Goal: Find specific page/section: Find specific page/section

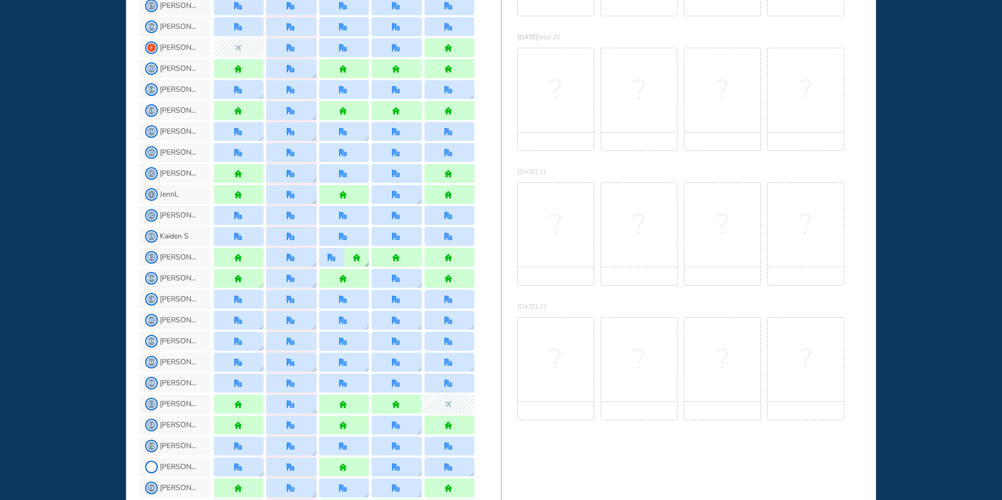
scroll to position [367, 0]
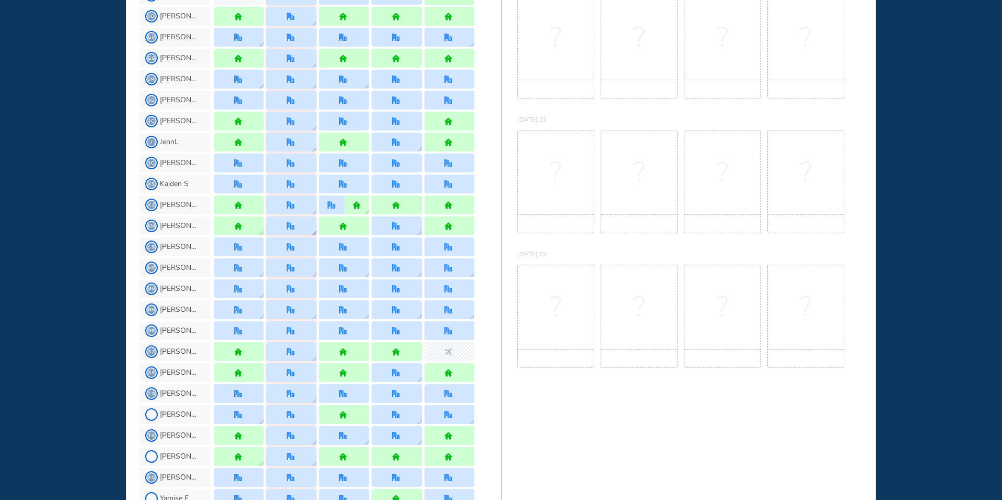
click at [289, 225] on img "office" at bounding box center [291, 226] width 8 height 8
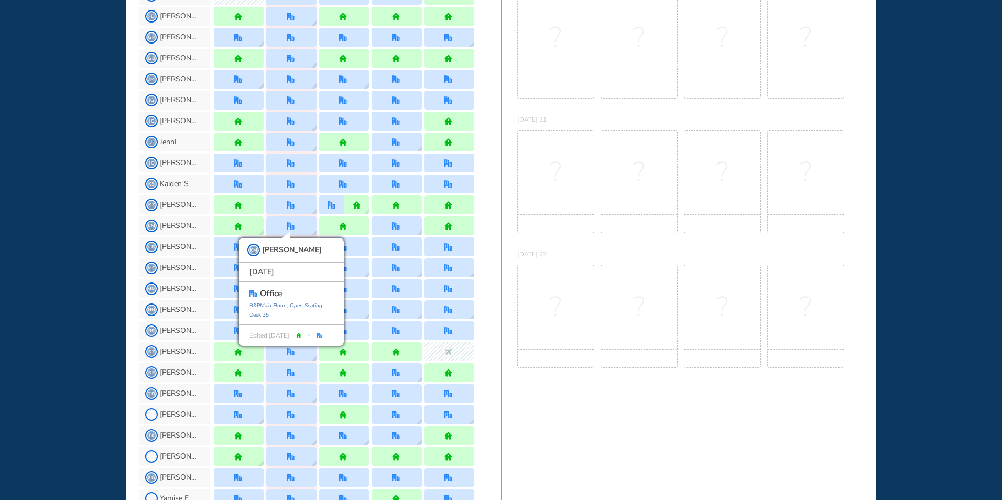
click at [541, 186] on div "?" at bounding box center [555, 181] width 77 height 103
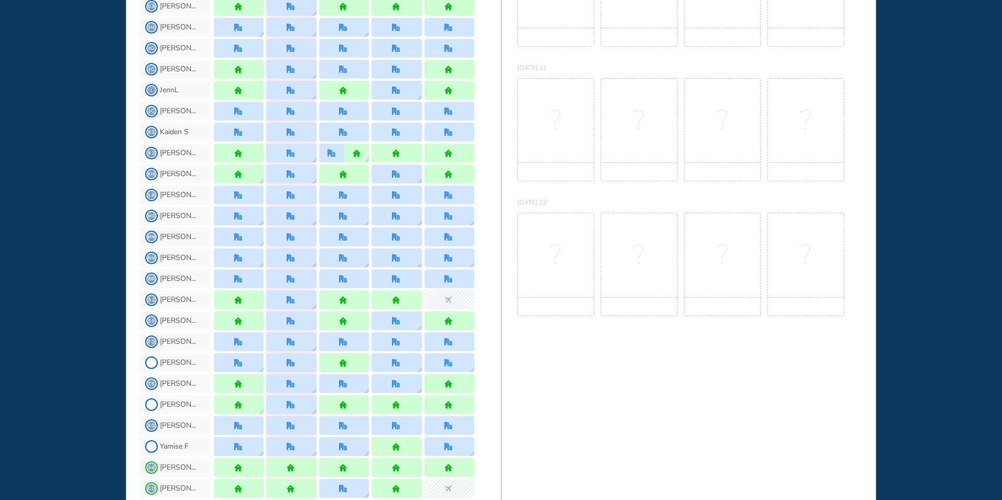
scroll to position [419, 0]
click at [294, 403] on img "office" at bounding box center [291, 404] width 8 height 8
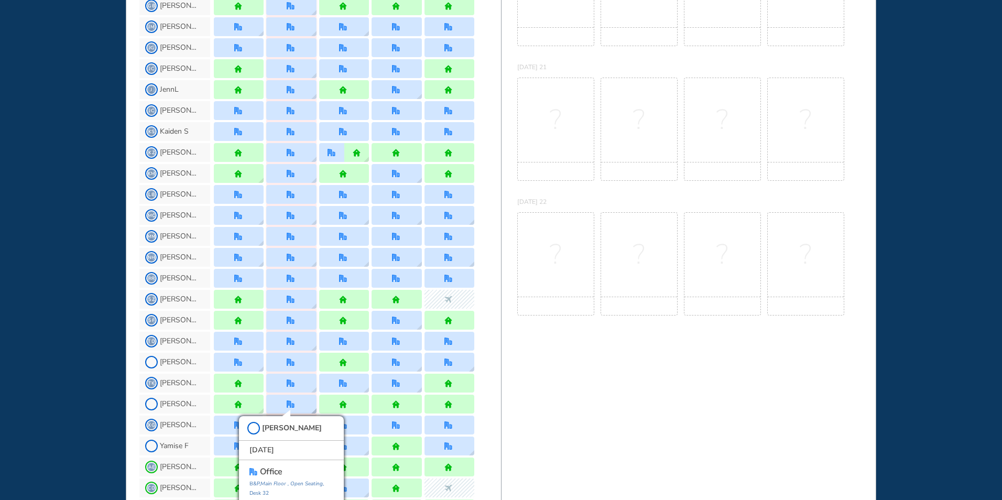
scroll to position [443, 0]
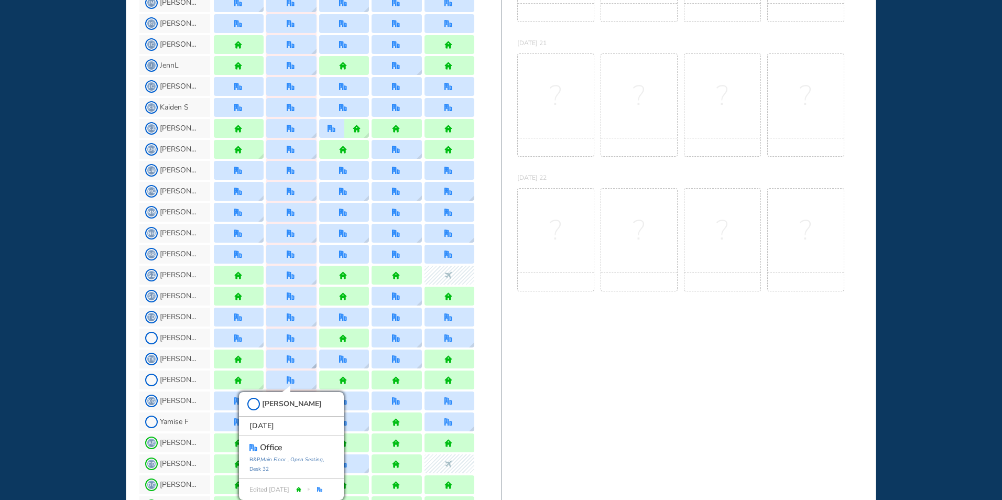
click at [293, 359] on img "office" at bounding box center [291, 359] width 8 height 8
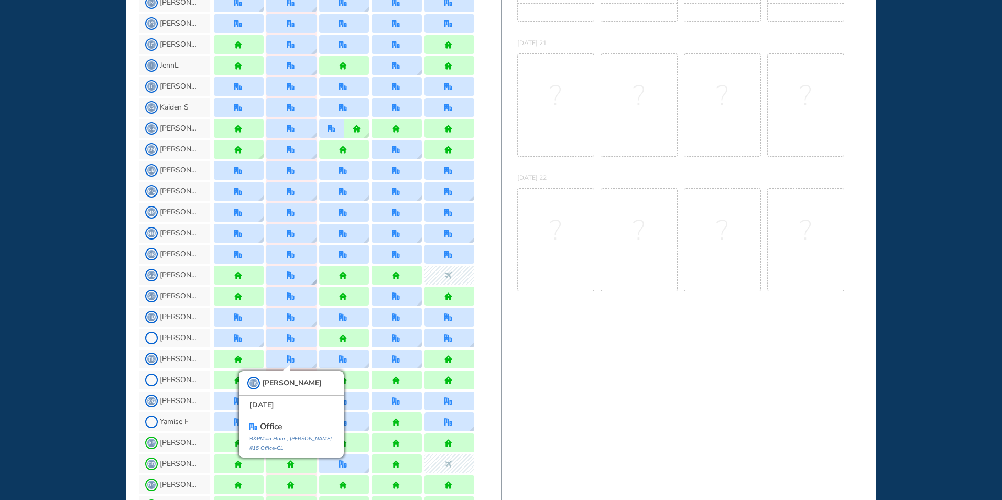
click at [292, 273] on img "office" at bounding box center [291, 275] width 8 height 8
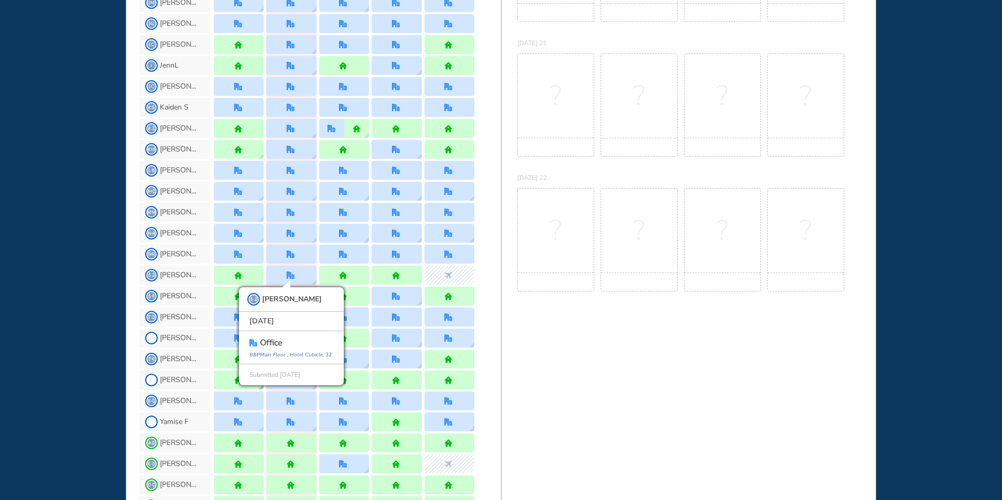
click at [212, 379] on div at bounding box center [344, 379] width 266 height 21
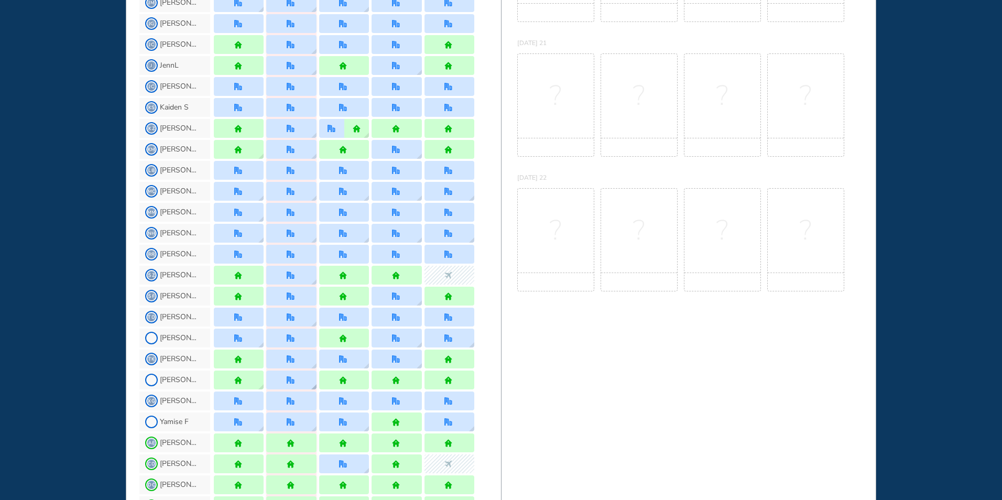
click at [292, 379] on img "office" at bounding box center [291, 380] width 8 height 8
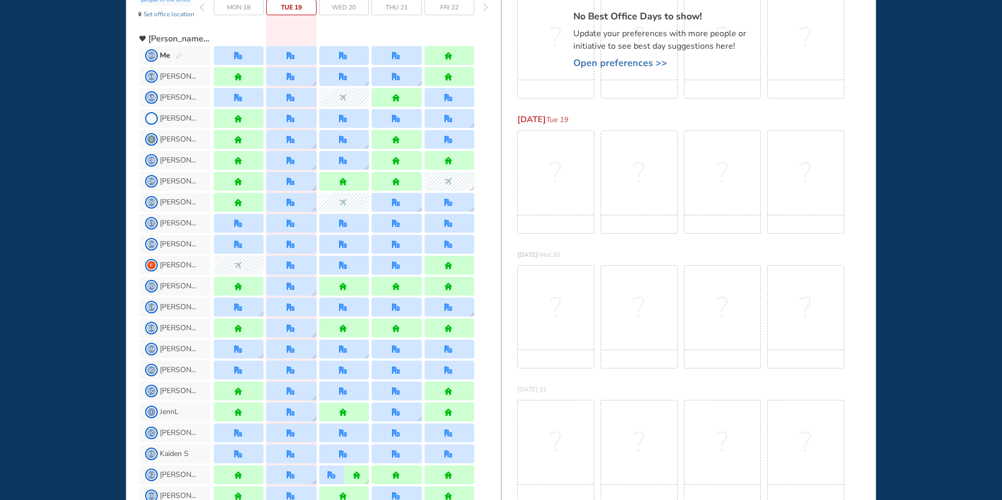
scroll to position [105, 0]
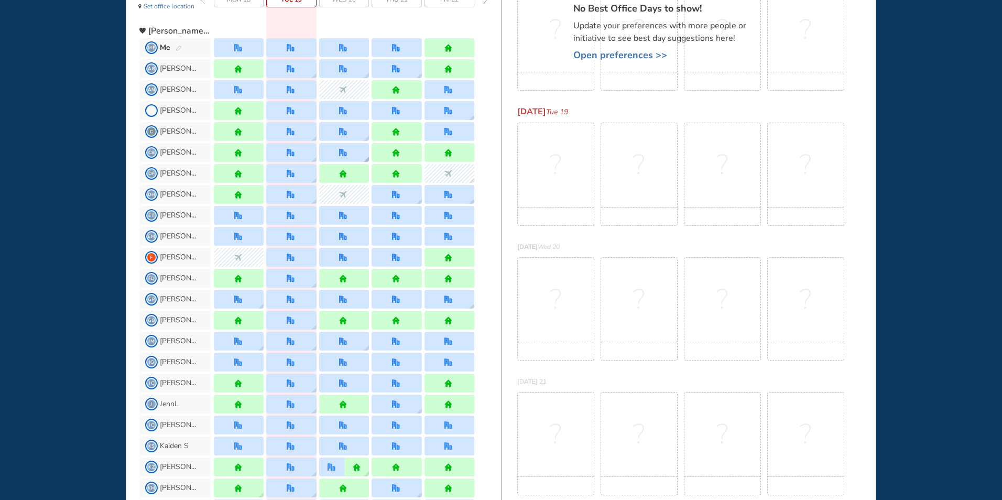
click at [345, 151] on img "office" at bounding box center [343, 153] width 8 height 8
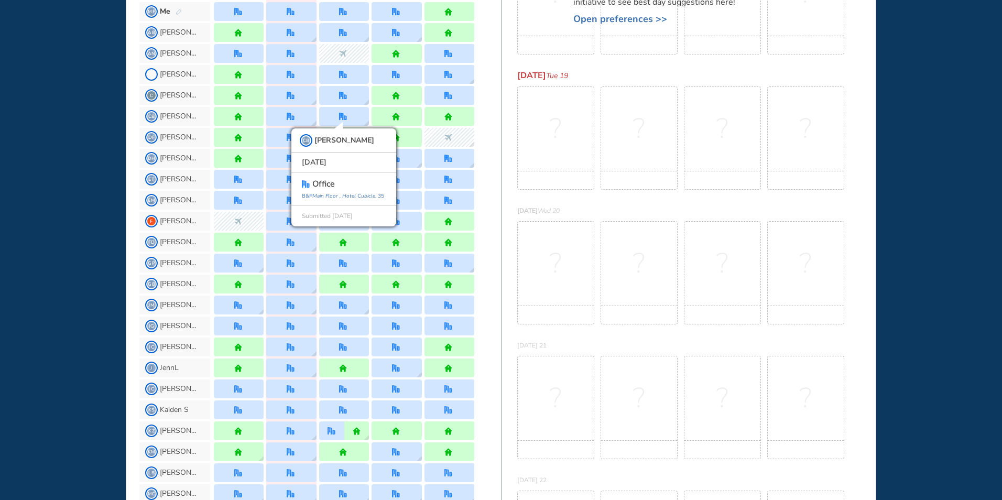
scroll to position [157, 0]
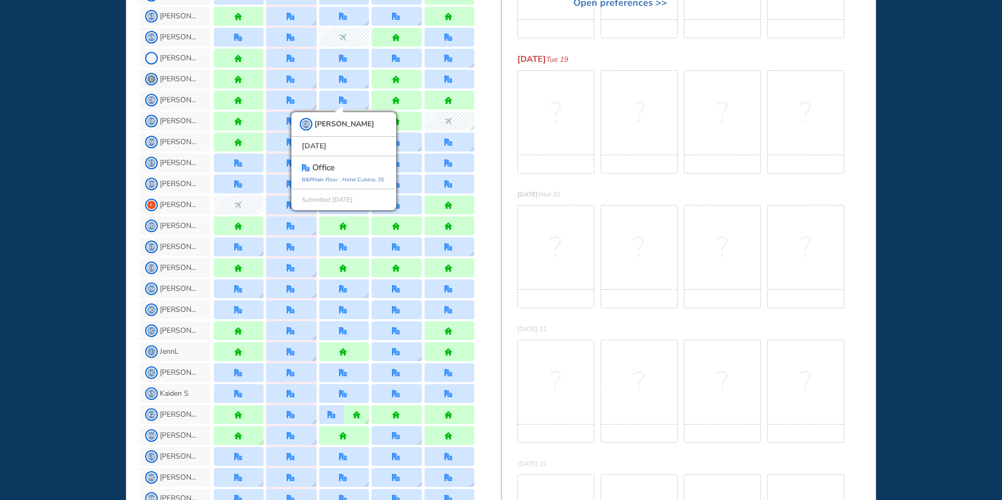
click at [482, 106] on div "CB Cathy B CB Cathy Broker Wed 20 August office B&P Main Floor , Hotel Cubicle …" at bounding box center [320, 100] width 362 height 21
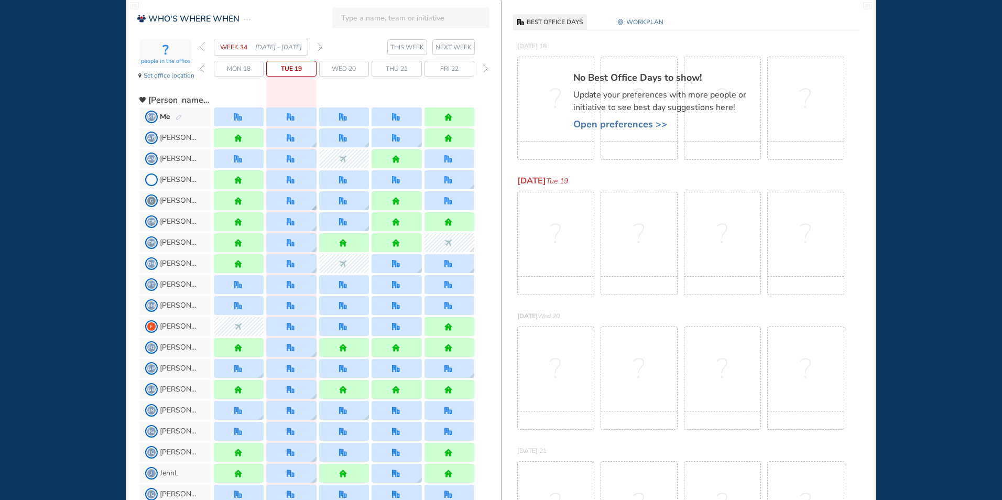
scroll to position [52, 0]
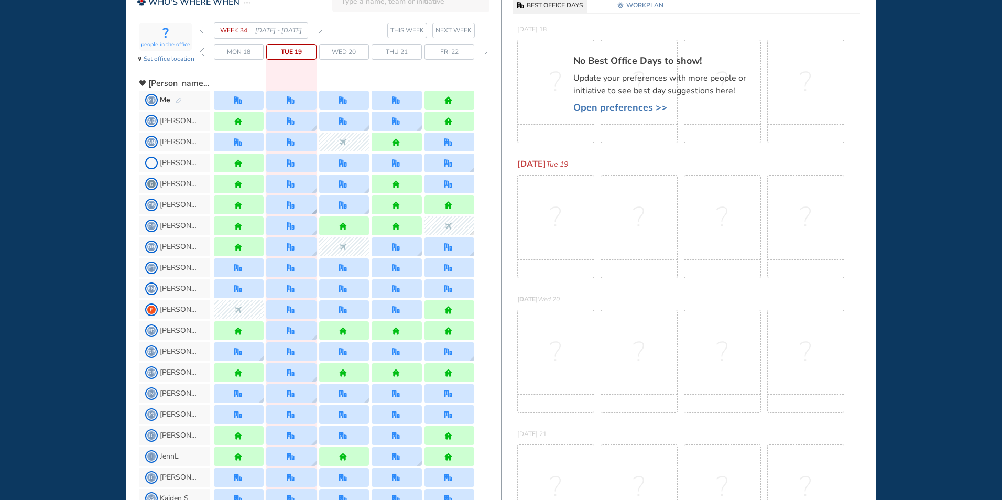
click at [293, 204] on img "office" at bounding box center [291, 205] width 8 height 8
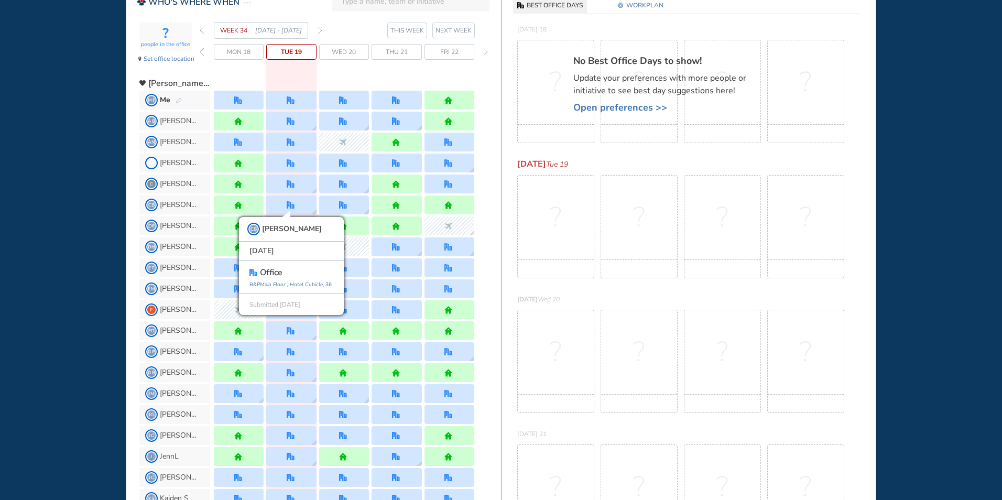
click at [523, 178] on div "?" at bounding box center [555, 226] width 77 height 103
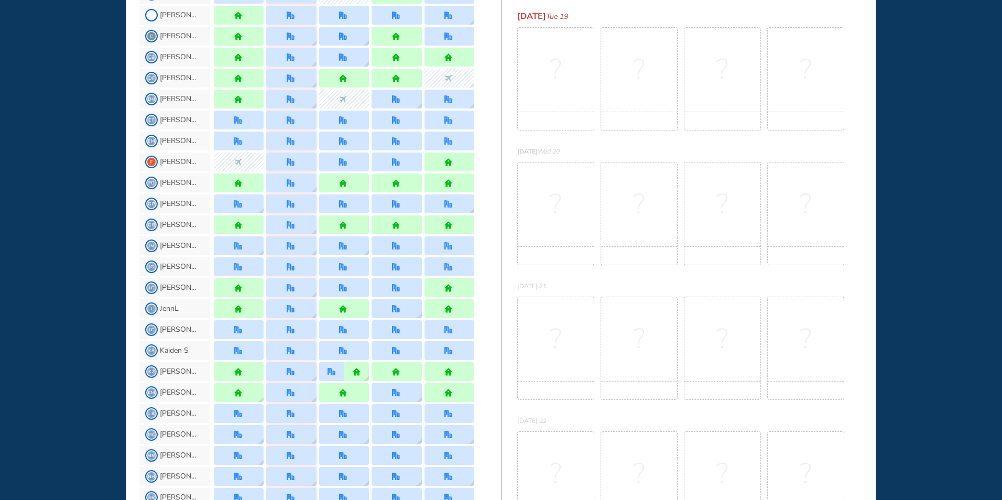
scroll to position [210, 0]
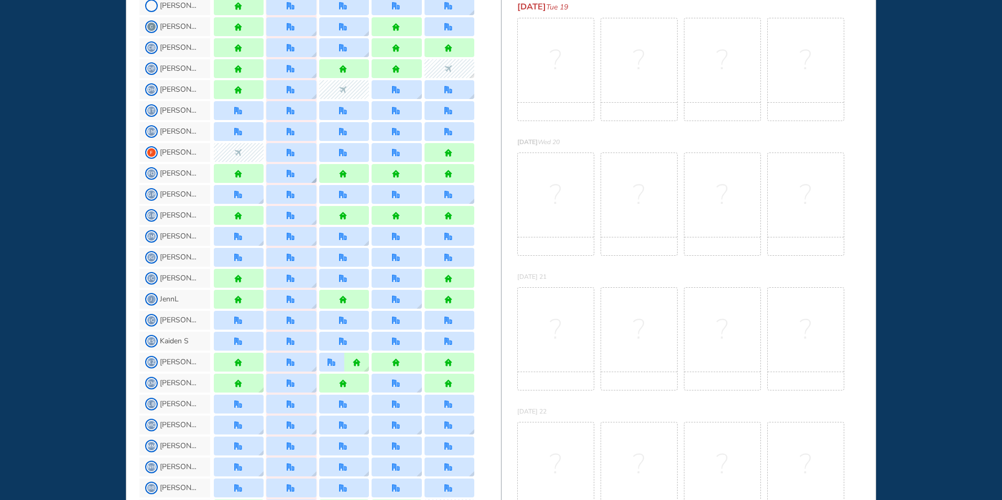
click at [287, 172] on img "office" at bounding box center [291, 174] width 8 height 8
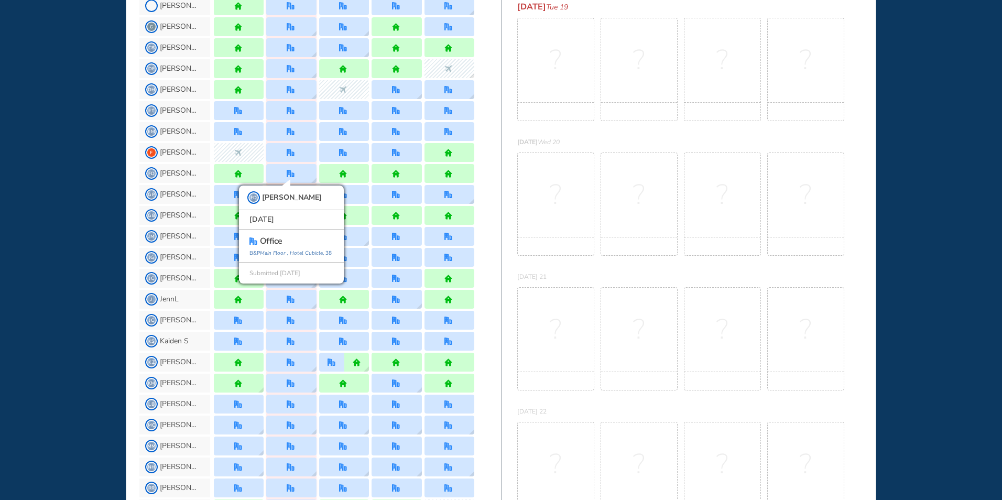
click at [523, 157] on div "?" at bounding box center [555, 203] width 77 height 103
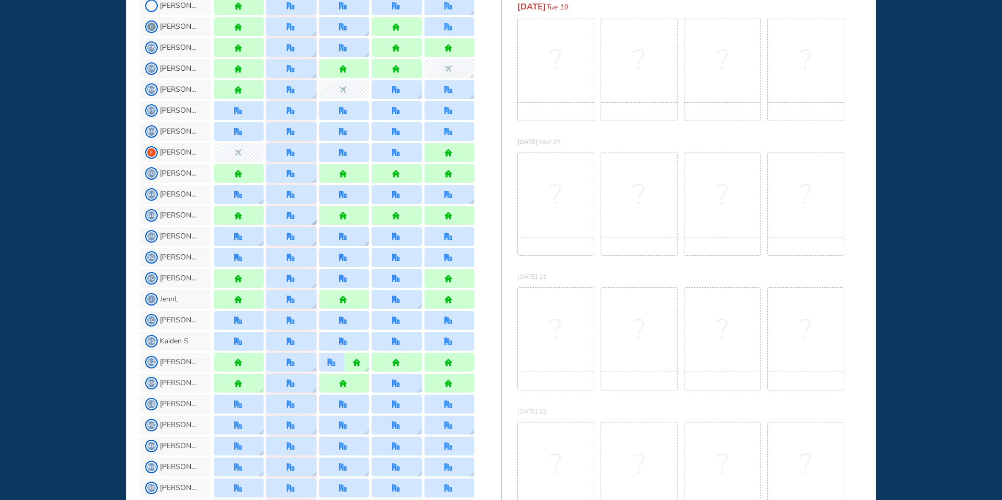
click at [288, 217] on img "office" at bounding box center [291, 216] width 8 height 8
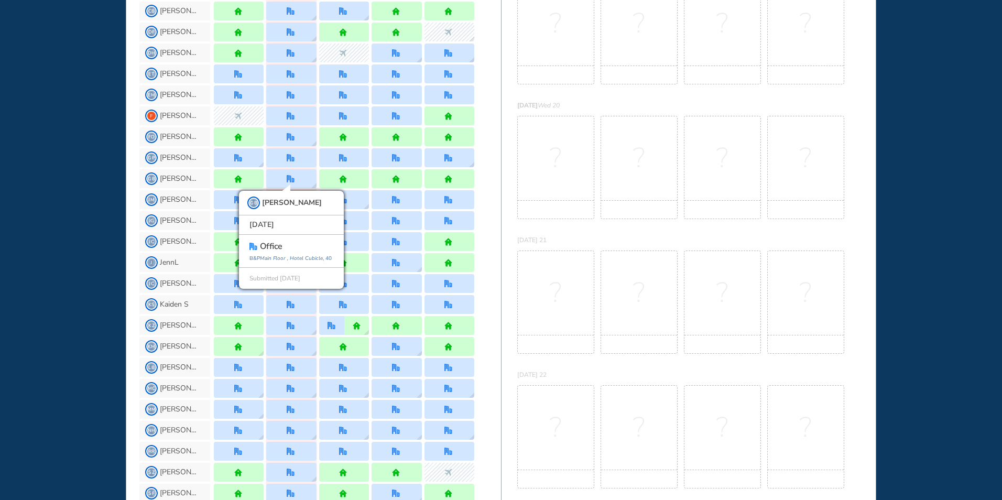
scroll to position [262, 0]
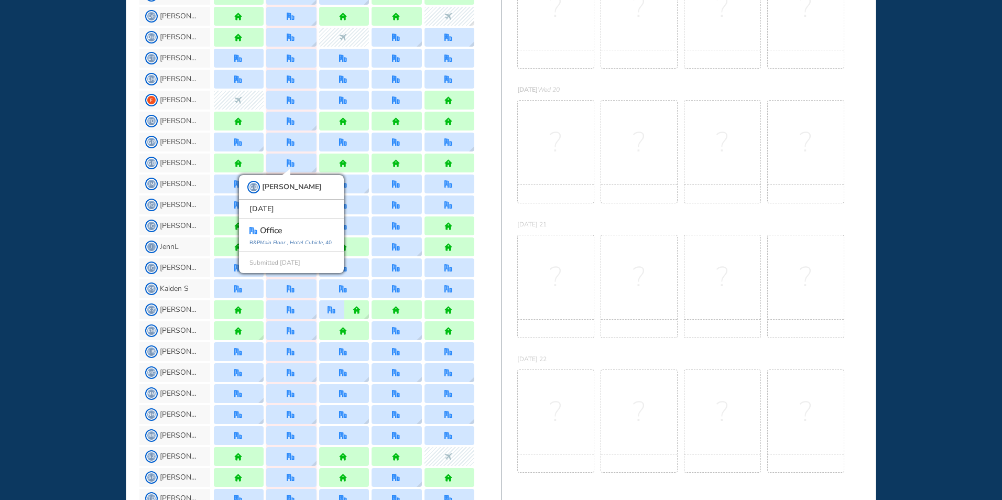
click at [616, 225] on div "[DATE] 21" at bounding box center [689, 224] width 345 height 10
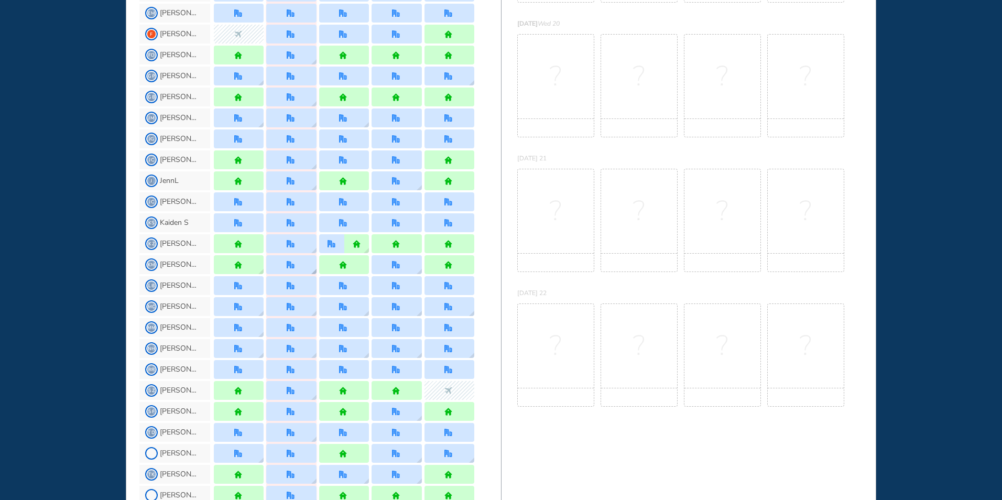
scroll to position [367, 0]
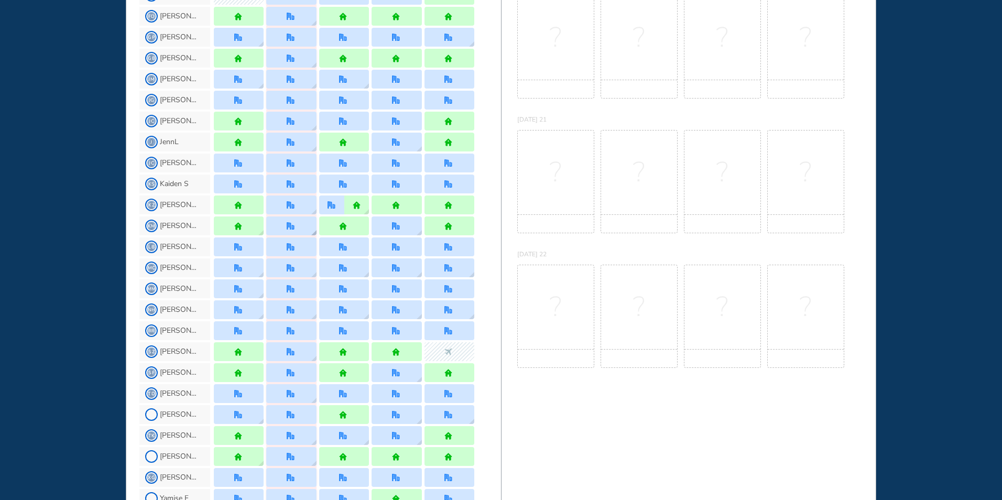
click at [291, 230] on img "office" at bounding box center [291, 226] width 8 height 8
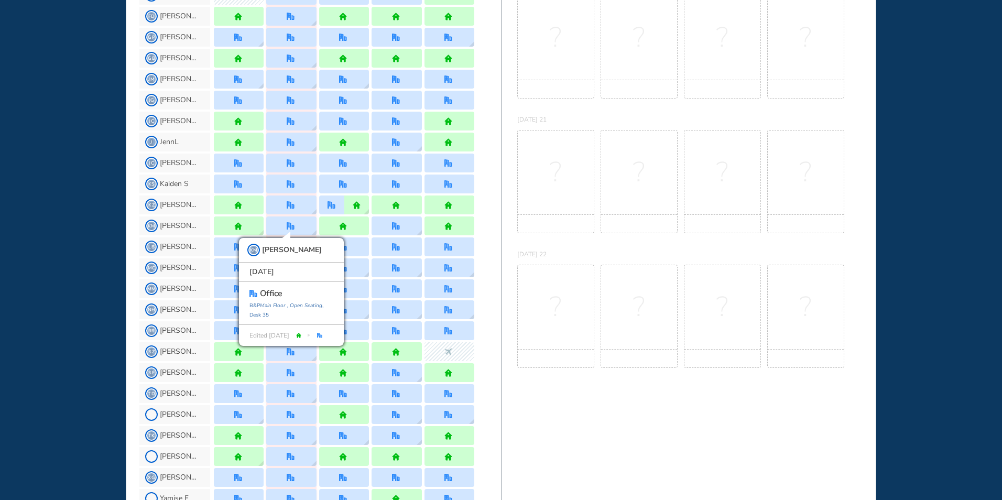
click at [560, 168] on span "?" at bounding box center [556, 172] width 12 height 10
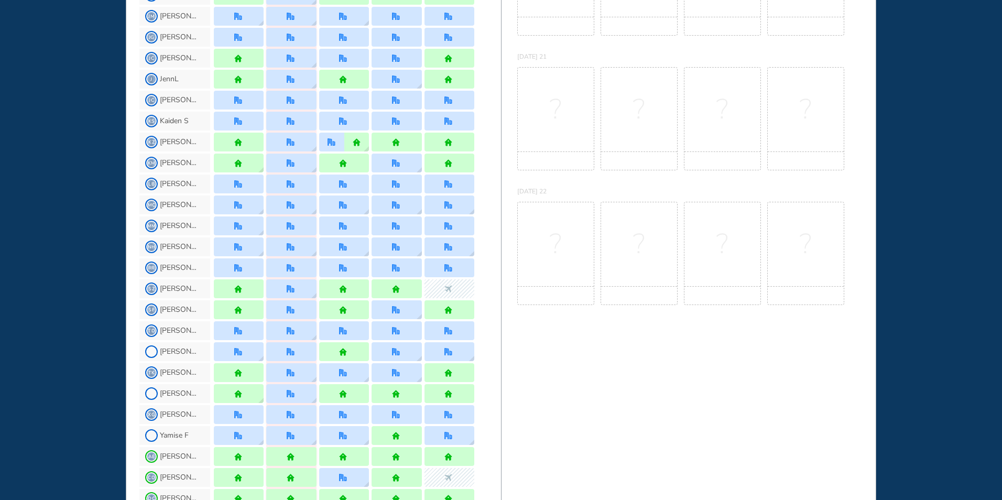
scroll to position [472, 0]
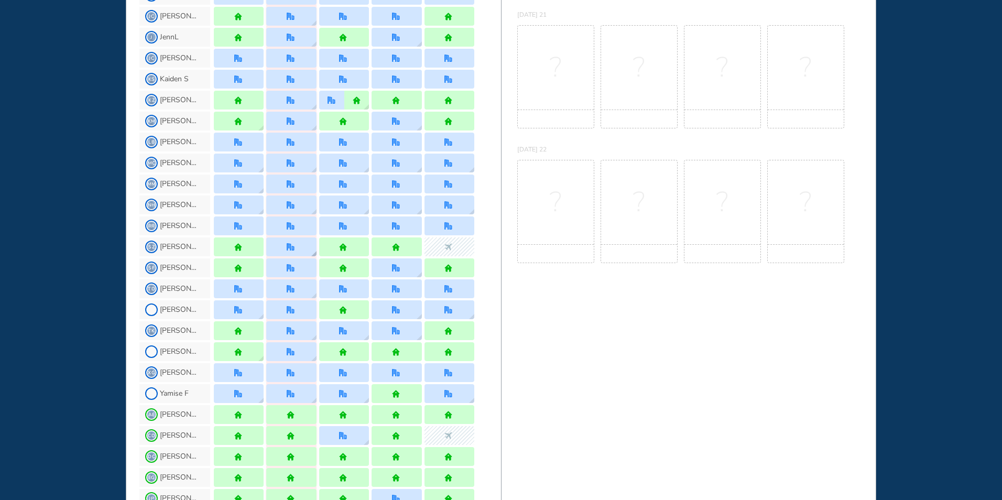
click at [283, 243] on div at bounding box center [291, 246] width 50 height 19
